Goal: Task Accomplishment & Management: Manage account settings

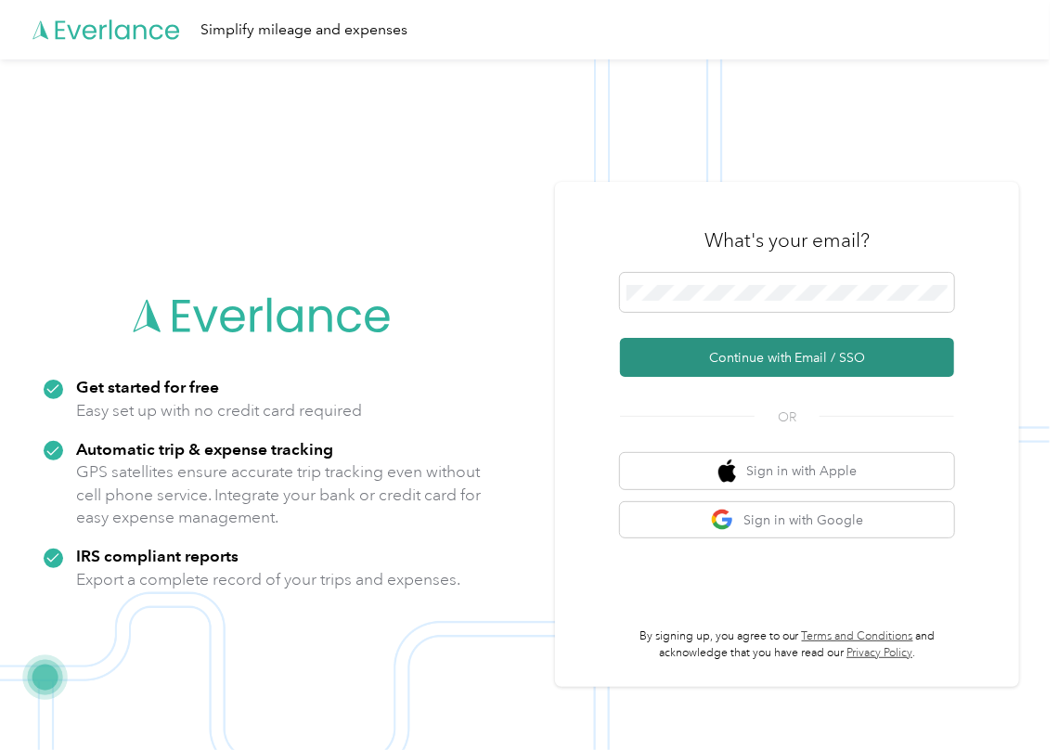
click at [674, 353] on button "Continue with Email / SSO" at bounding box center [787, 357] width 334 height 39
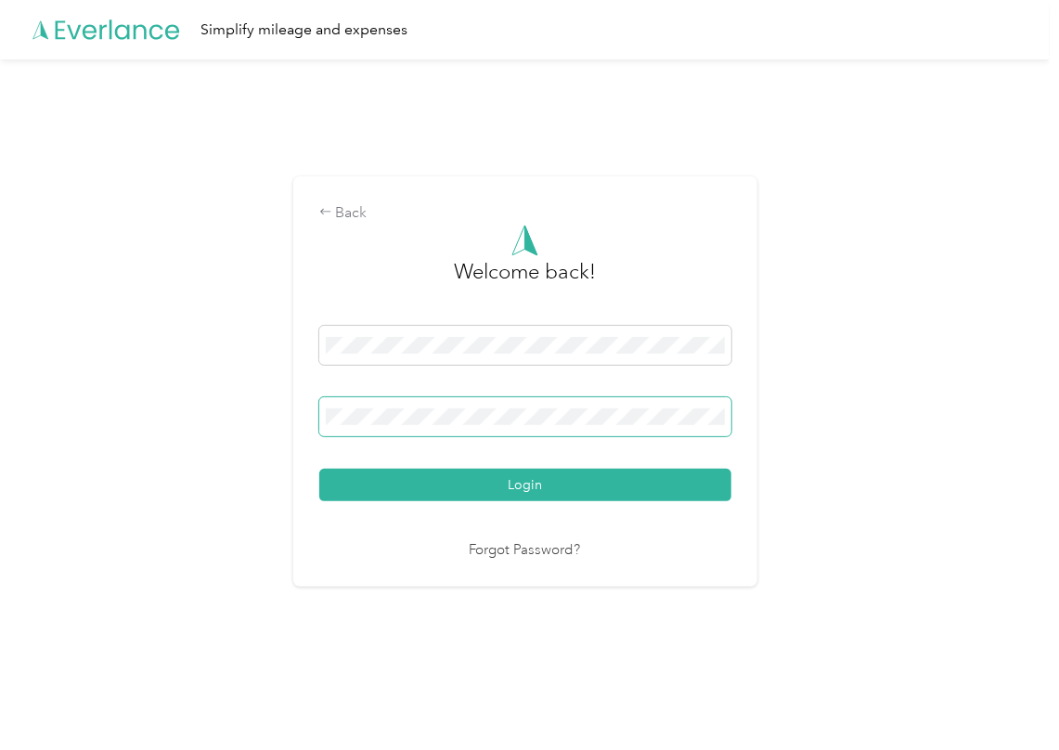
click at [440, 405] on span at bounding box center [525, 416] width 412 height 39
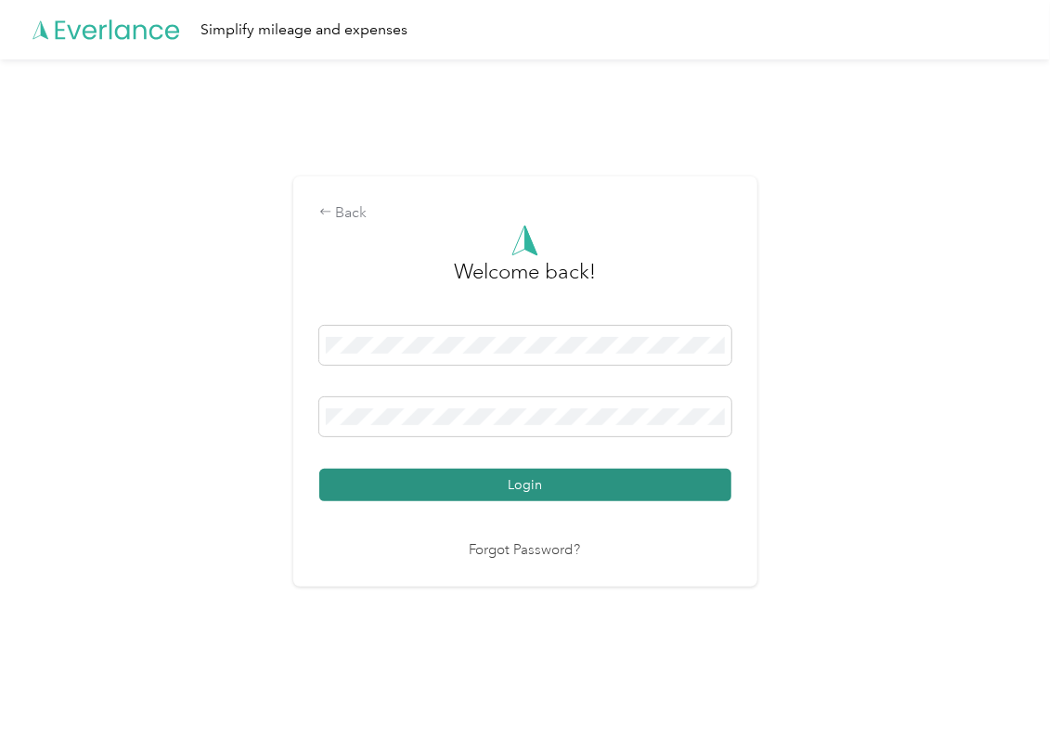
click at [391, 483] on button "Login" at bounding box center [525, 485] width 412 height 32
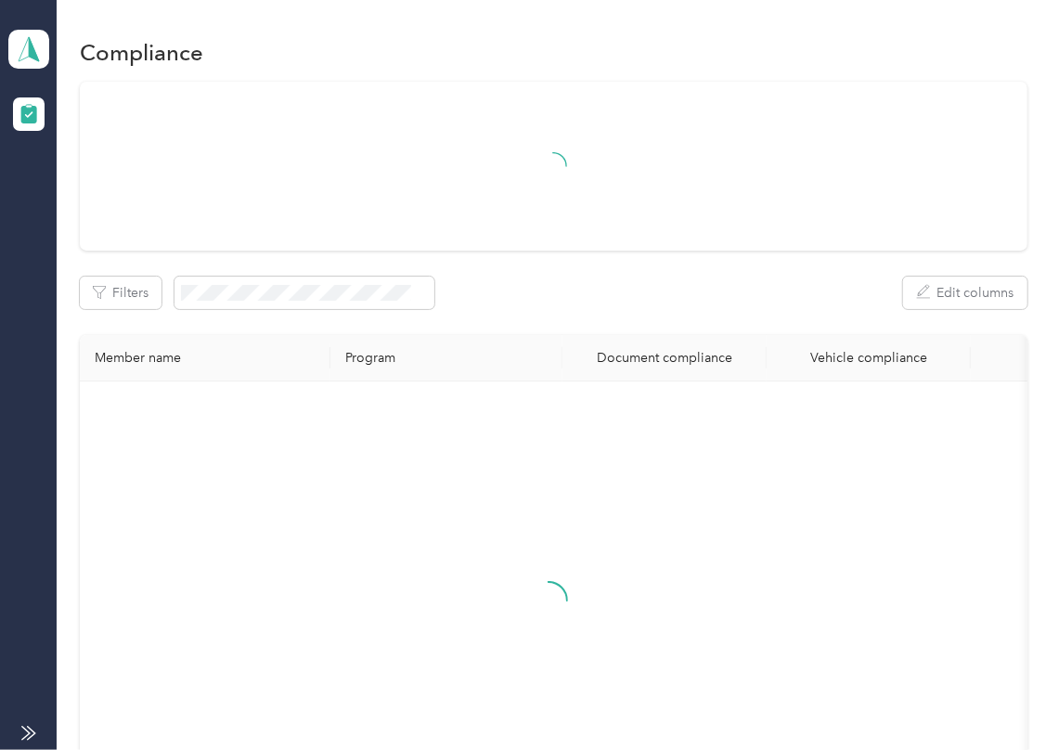
click at [599, 231] on div at bounding box center [554, 166] width 948 height 169
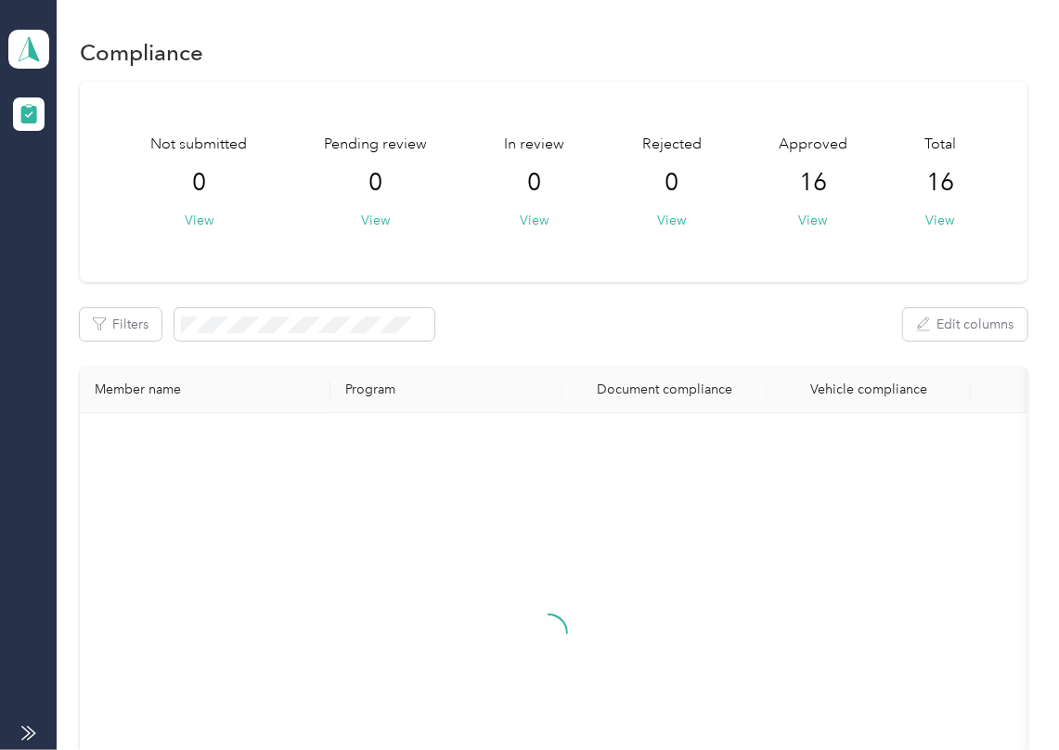
click at [2, 43] on aside "Fives [PERSON_NAME] Corp Team dashboard" at bounding box center [28, 375] width 57 height 750
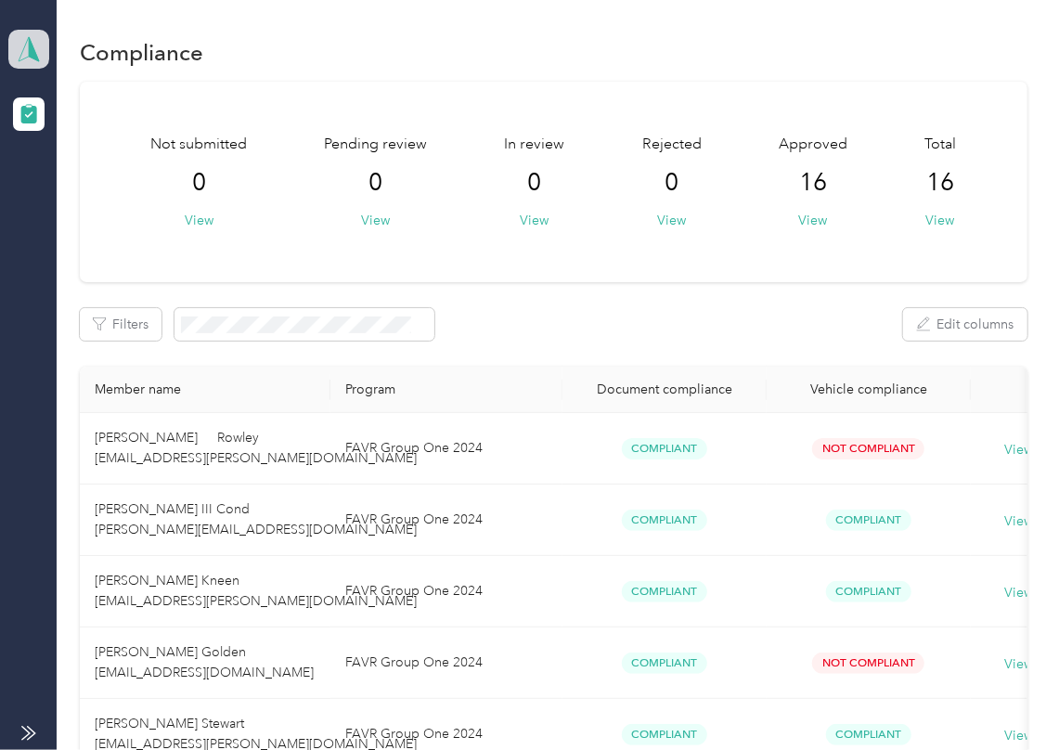
click at [33, 63] on span at bounding box center [28, 49] width 41 height 39
click at [72, 193] on div "Log out" at bounding box center [59, 194] width 71 height 19
